Goal: Go to known website: Go to known website

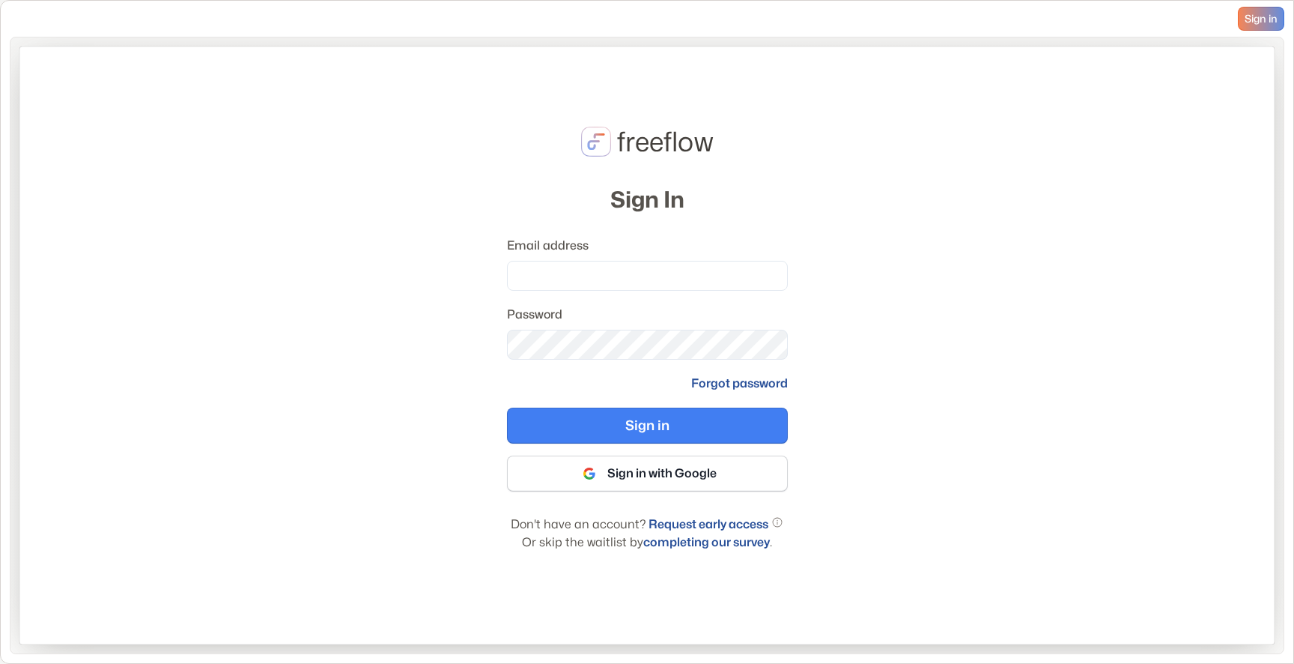
click at [603, 147] on icon at bounding box center [596, 141] width 29 height 29
